Goal: Entertainment & Leisure: Consume media (video, audio)

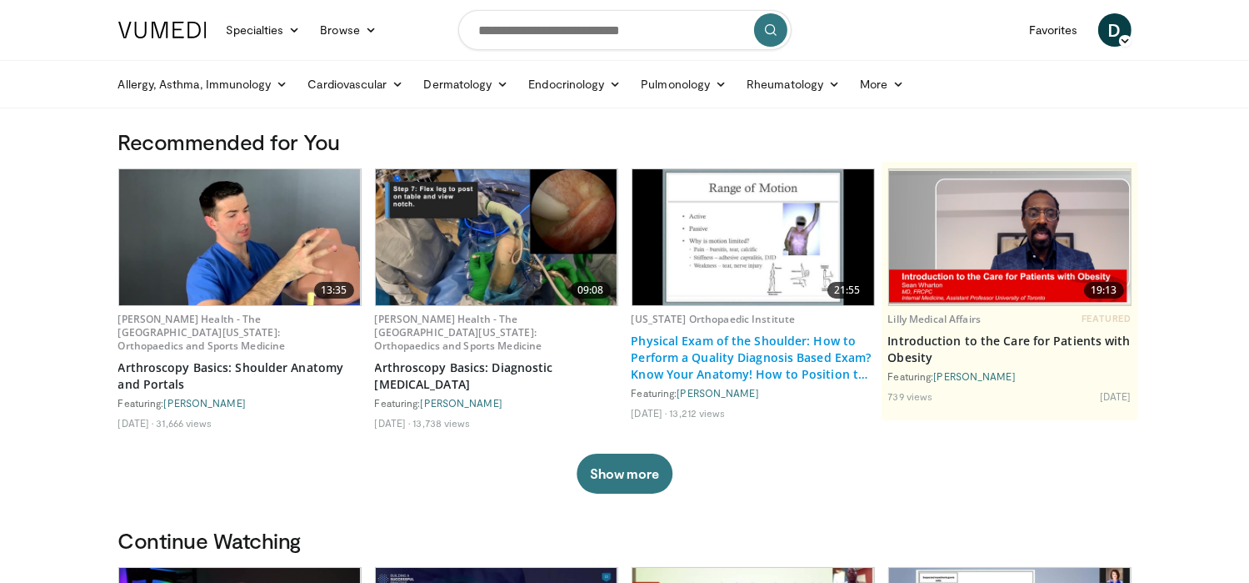
click at [737, 338] on link "Physical Exam of the Shoulder: How to Perform a Quality Diagnosis Based Exam? K…" at bounding box center [753, 358] width 243 height 50
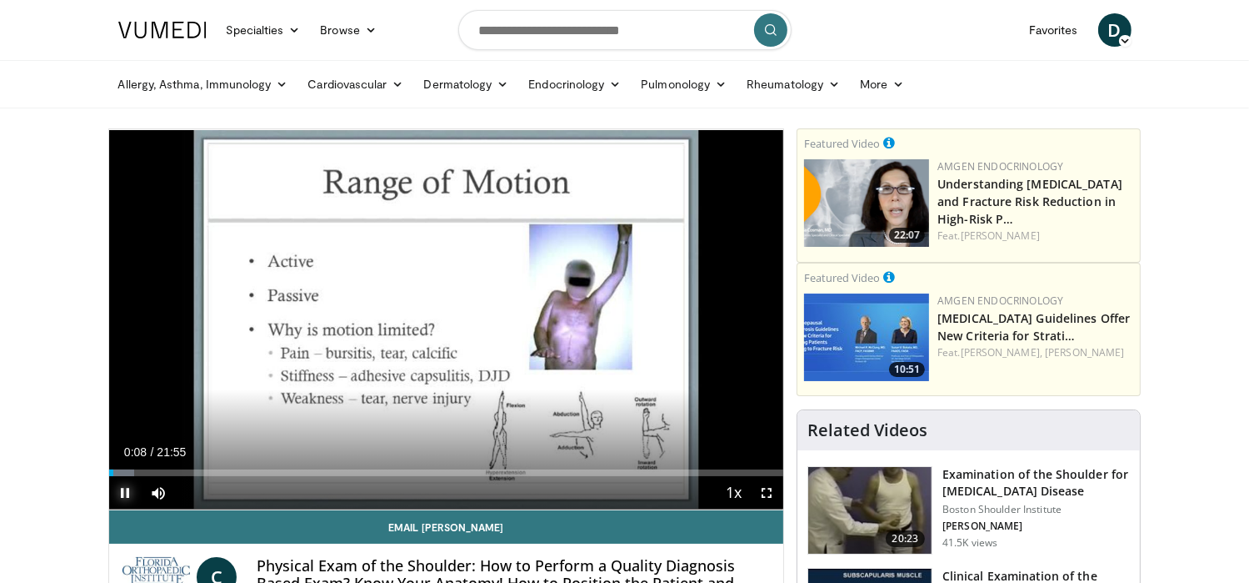
click at [127, 493] on span "Video Player" at bounding box center [125, 492] width 33 height 33
click at [120, 492] on span "Video Player" at bounding box center [125, 492] width 33 height 33
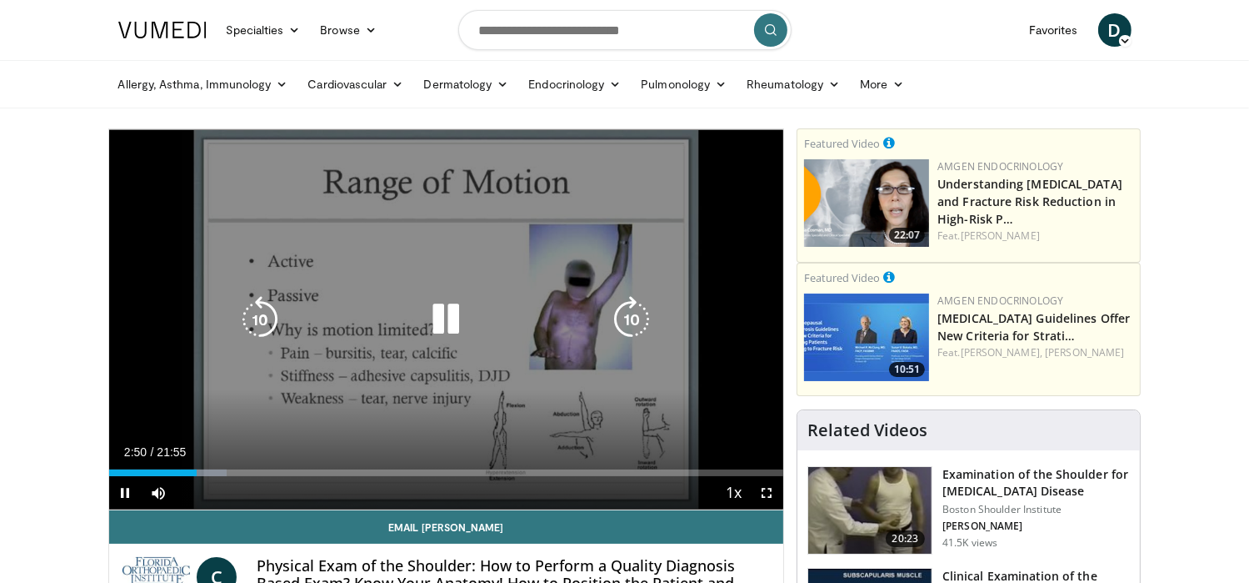
click at [442, 322] on icon "Video Player" at bounding box center [446, 319] width 47 height 47
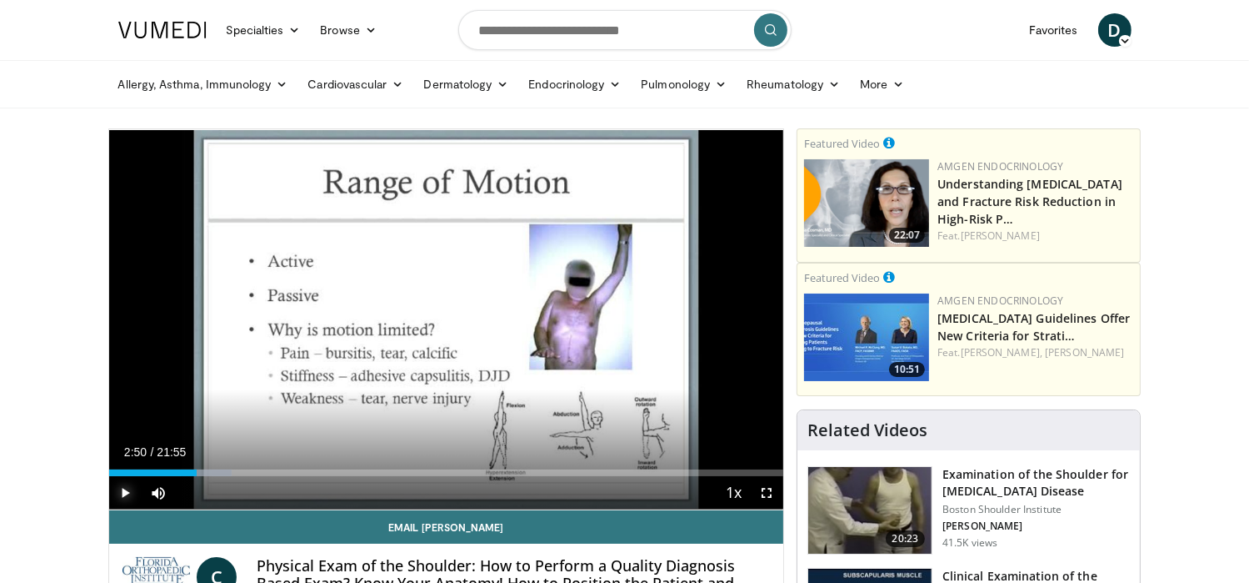
click at [123, 492] on span "Video Player" at bounding box center [125, 492] width 33 height 33
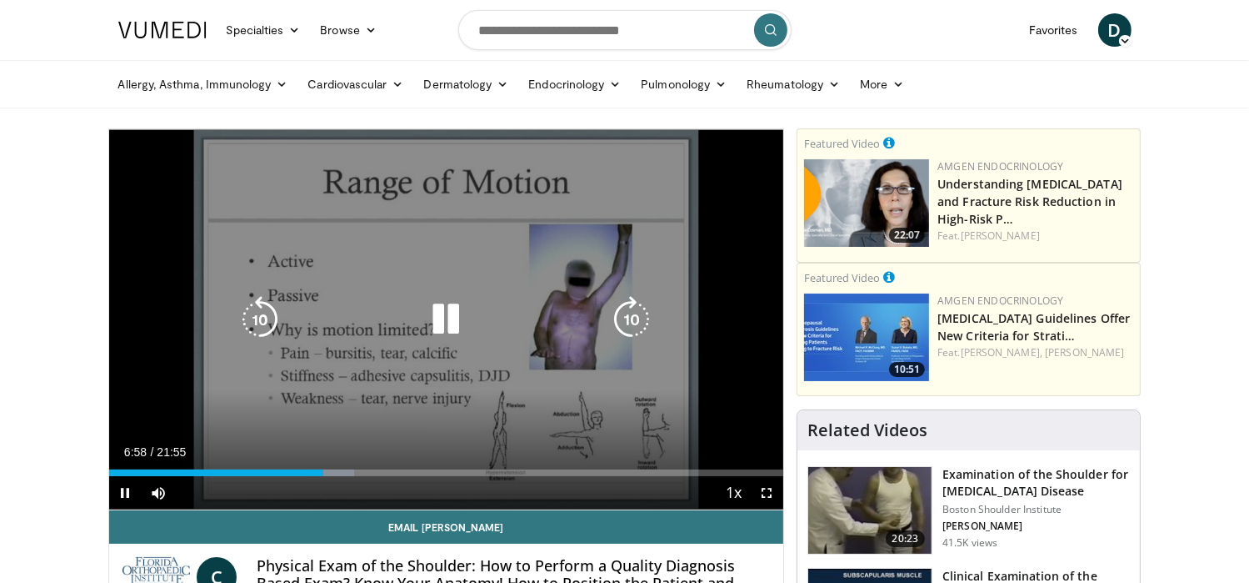
click at [448, 320] on icon "Video Player" at bounding box center [446, 319] width 47 height 47
